Goal: Task Accomplishment & Management: Manage account settings

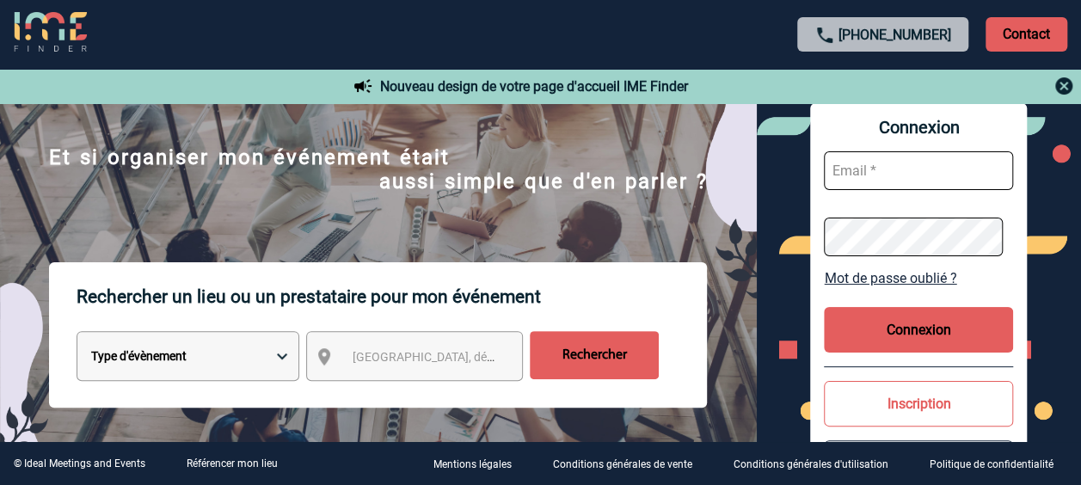
scroll to position [103, 0]
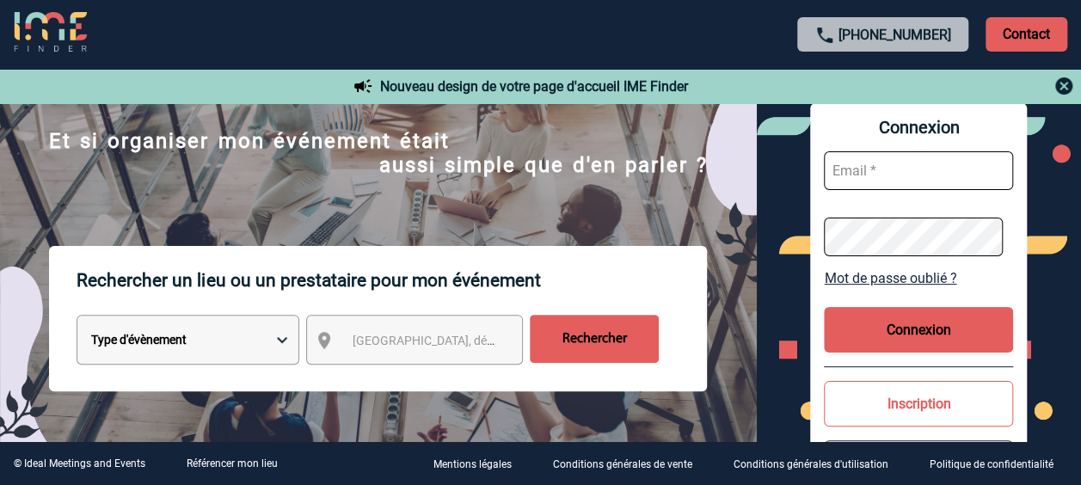
click at [841, 161] on input "text" at bounding box center [918, 170] width 189 height 39
type input "[EMAIL_ADDRESS][DOMAIN_NAME]"
click at [876, 322] on button "Connexion" at bounding box center [918, 330] width 189 height 46
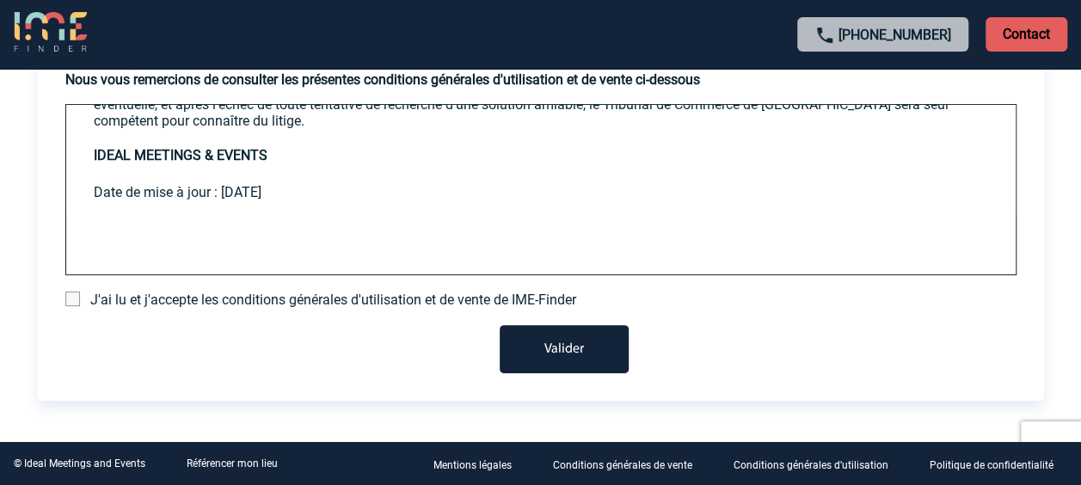
scroll to position [136, 0]
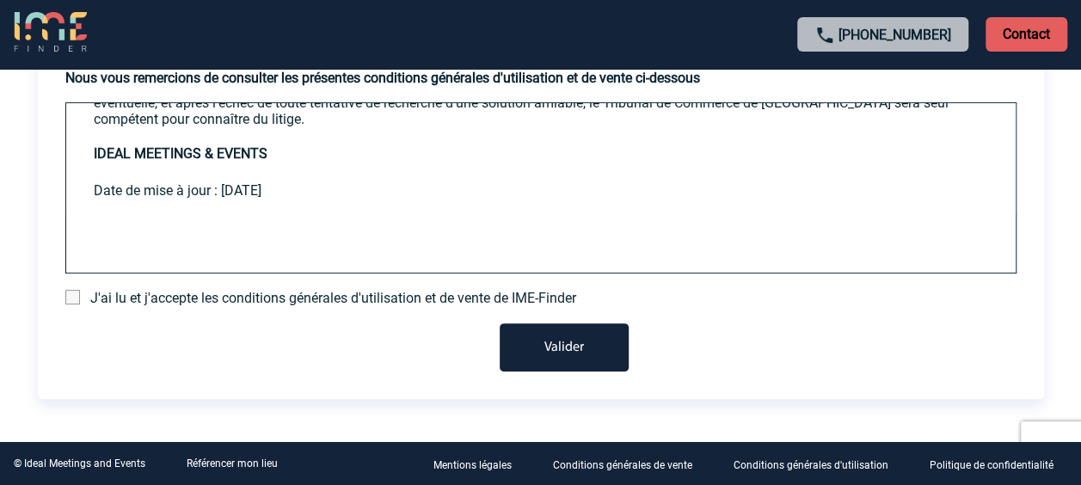
click at [463, 298] on span "J'ai lu et j'accepte les conditions générales d'utilisation et de vente de IME-…" at bounding box center [333, 298] width 486 height 16
click at [73, 299] on span at bounding box center [72, 297] width 15 height 15
click at [0, 0] on input "checkbox" at bounding box center [0, 0] width 0 height 0
click at [591, 346] on button "Valider" at bounding box center [563, 347] width 129 height 48
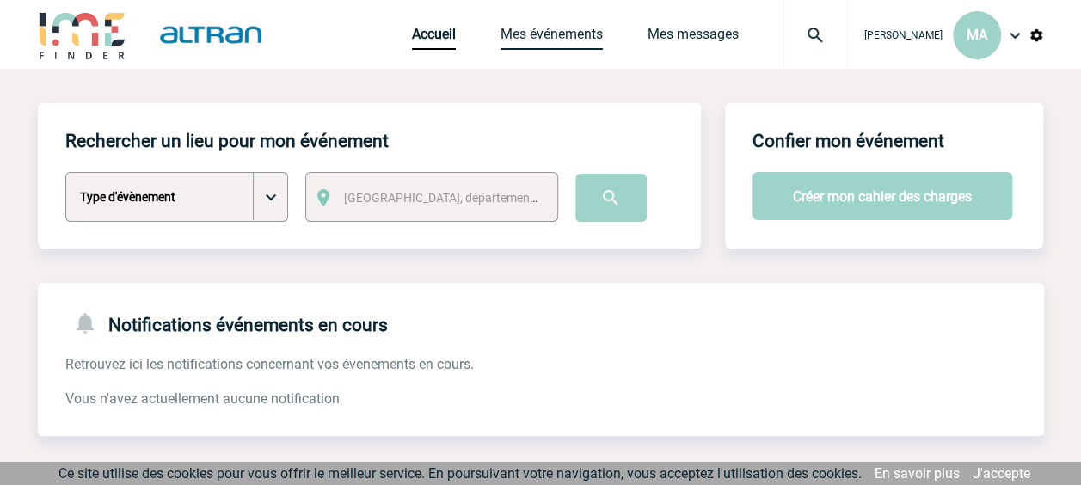
click at [534, 39] on link "Mes événements" at bounding box center [551, 38] width 102 height 24
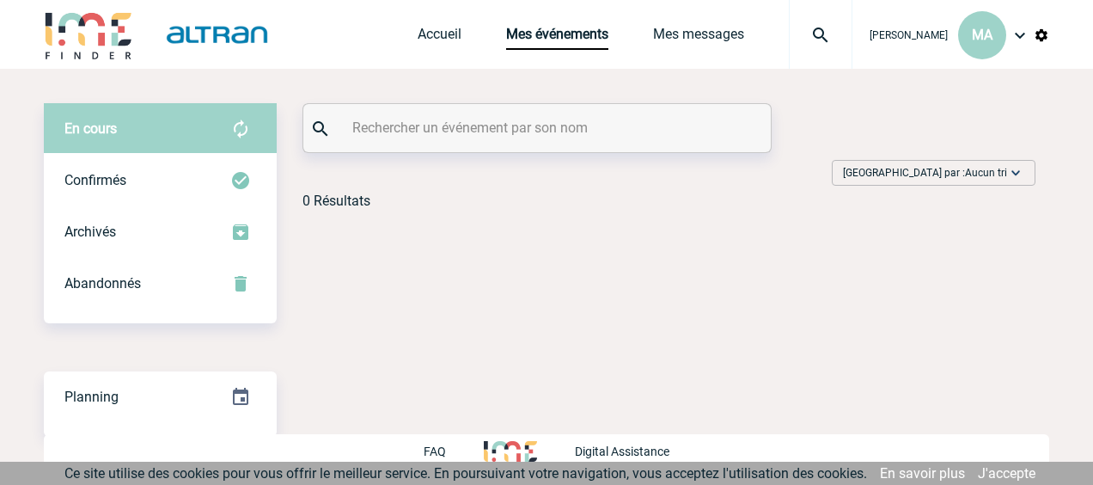
click at [708, 211] on div "Trier par : Aucun tri Aucun tri Date d'événement Date d'événement 0 Résultats" at bounding box center [663, 188] width 773 height 70
click at [440, 33] on link "Accueil" at bounding box center [440, 38] width 44 height 24
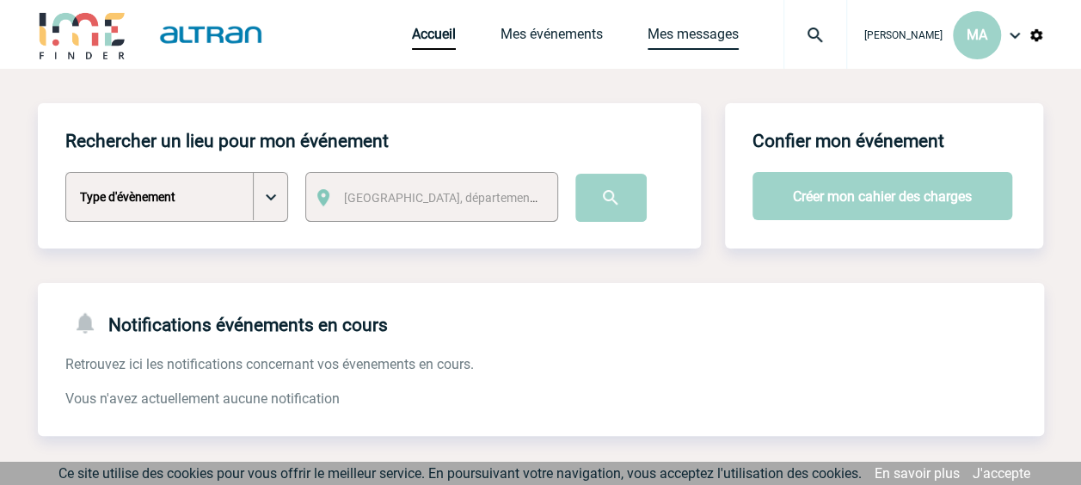
click at [693, 40] on link "Mes messages" at bounding box center [692, 38] width 91 height 24
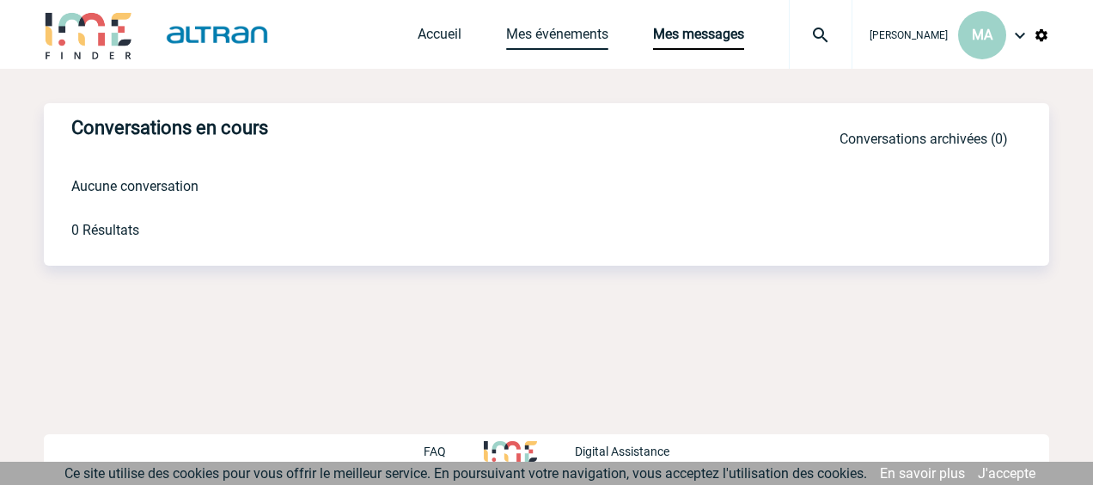
click at [557, 44] on link "Mes événements" at bounding box center [557, 38] width 102 height 24
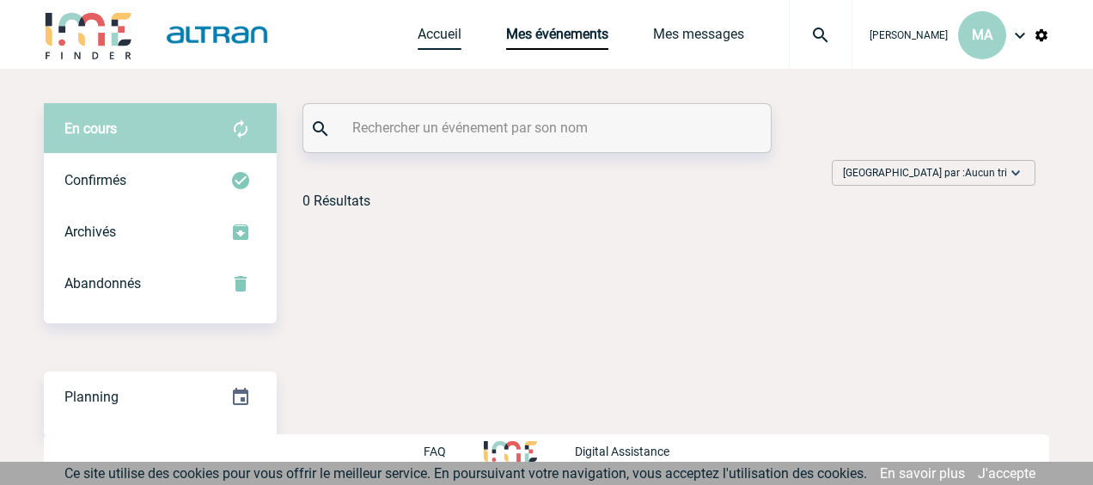
click at [432, 29] on link "Accueil" at bounding box center [440, 38] width 44 height 24
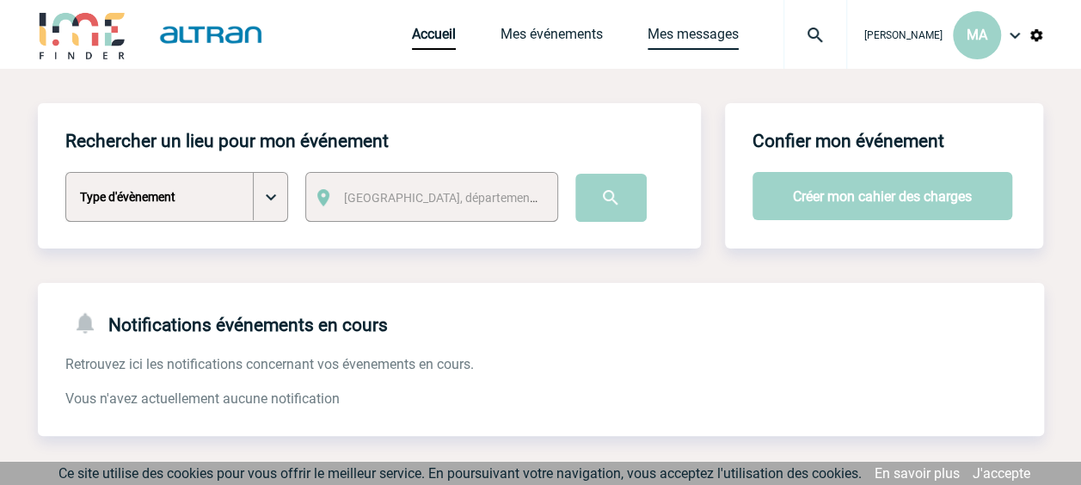
click at [722, 50] on link "Mes messages" at bounding box center [692, 38] width 91 height 24
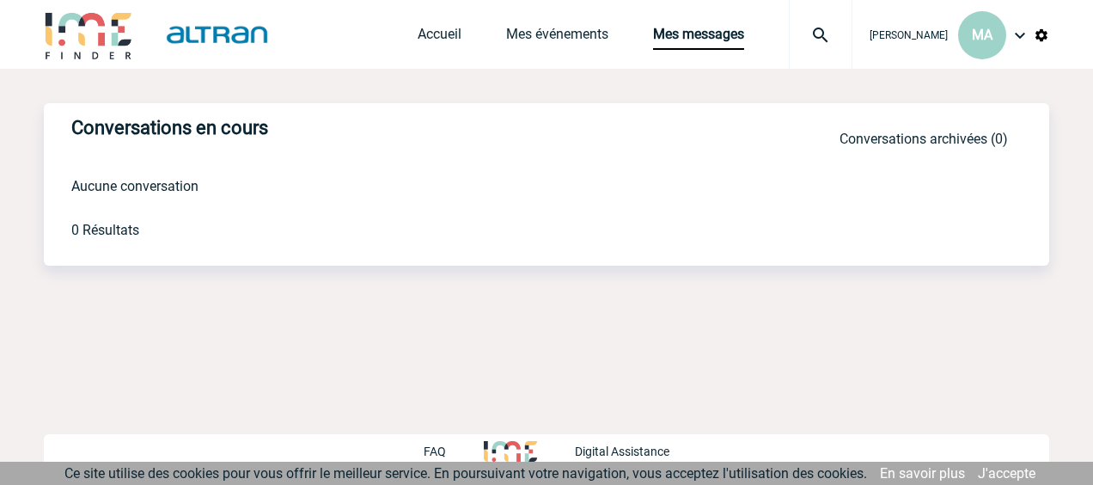
click at [459, 45] on div "Accueil Mes événements Mes messages Projet, client Projet, client" at bounding box center [635, 34] width 435 height 69
click at [447, 40] on link "Accueil" at bounding box center [440, 38] width 44 height 24
